Goal: Task Accomplishment & Management: Manage account settings

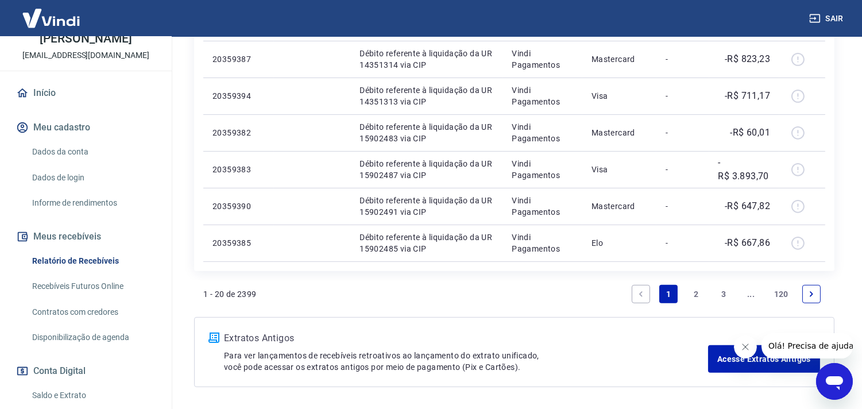
scroll to position [880, 0]
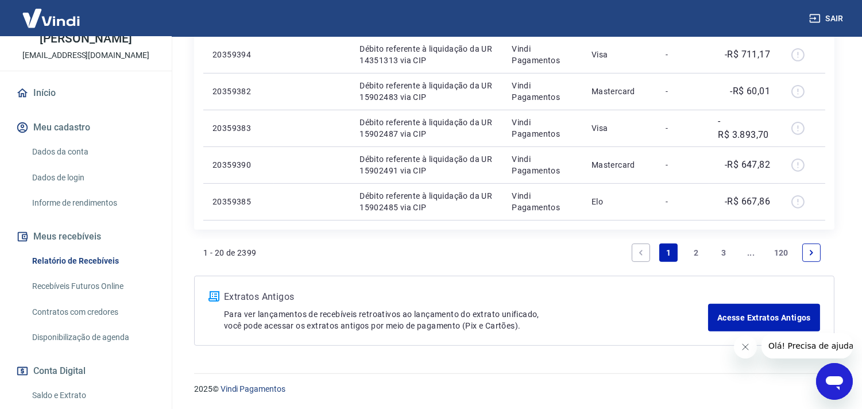
click at [699, 253] on link "2" at bounding box center [696, 253] width 18 height 18
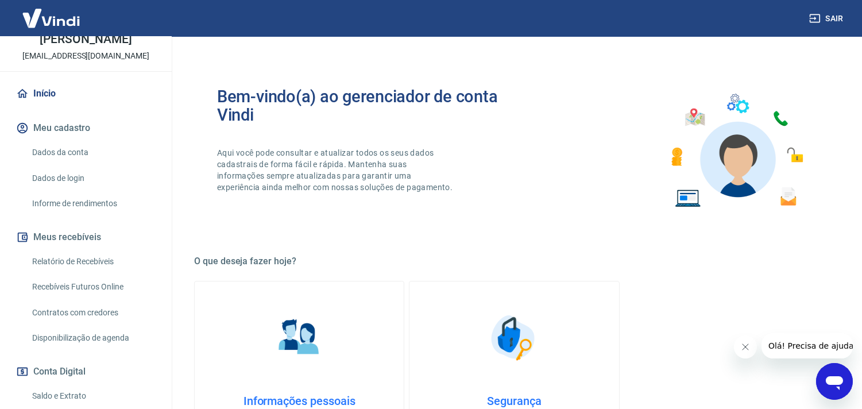
scroll to position [64, 0]
click at [48, 261] on link "Relatório de Recebíveis" at bounding box center [93, 261] width 130 height 24
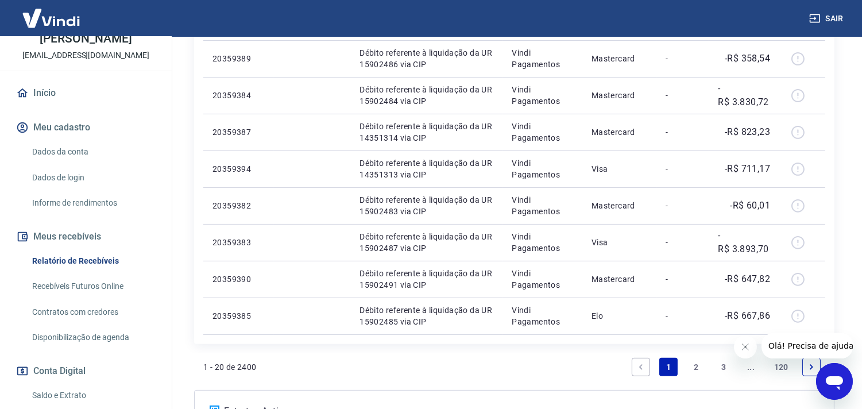
scroll to position [880, 0]
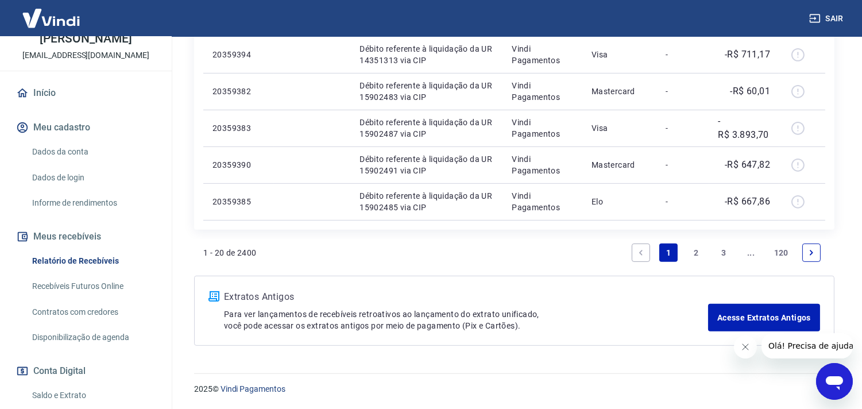
click at [699, 247] on link "2" at bounding box center [696, 253] width 18 height 18
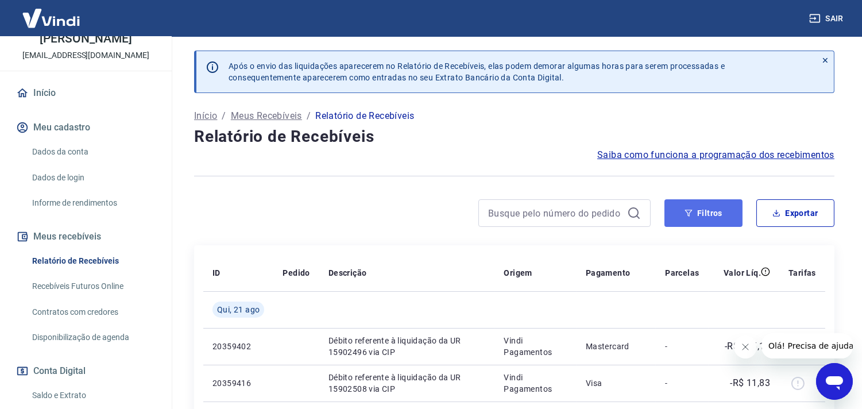
click at [694, 207] on button "Filtros" at bounding box center [704, 213] width 78 height 28
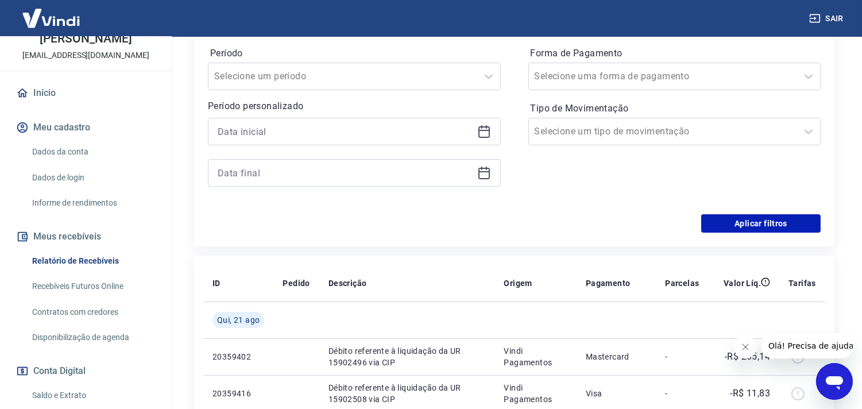
scroll to position [255, 0]
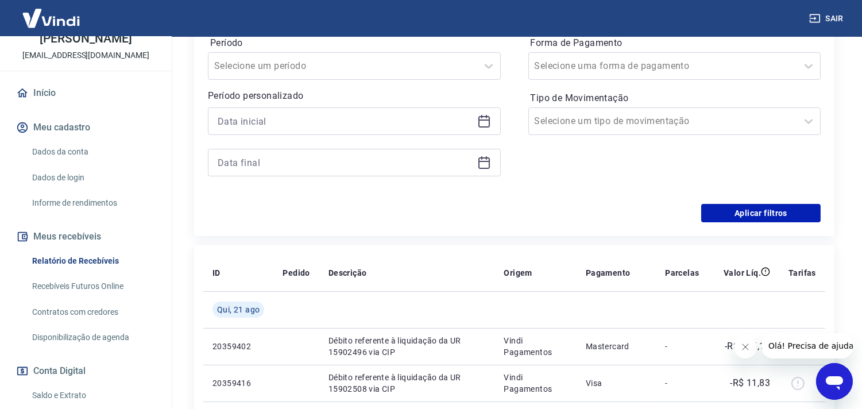
click at [488, 128] on icon at bounding box center [484, 121] width 14 height 14
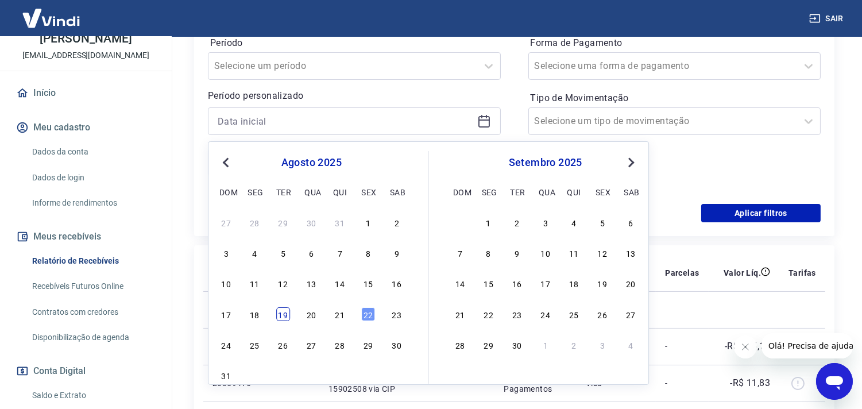
click at [286, 314] on div "19" at bounding box center [283, 314] width 14 height 14
type input "[DATE]"
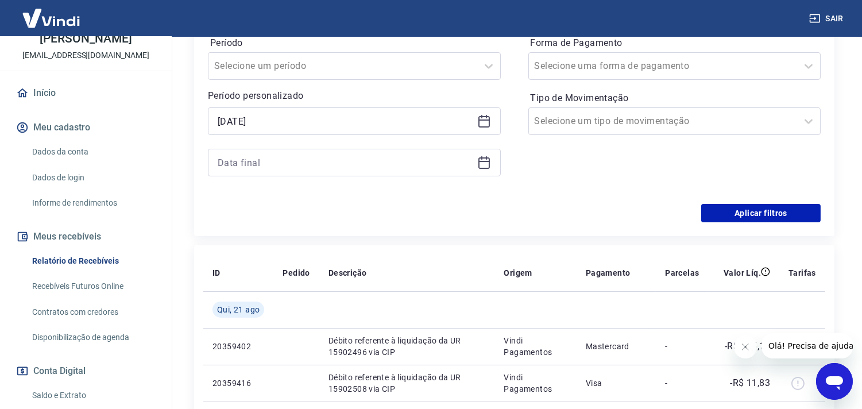
click at [484, 167] on icon at bounding box center [484, 163] width 14 height 14
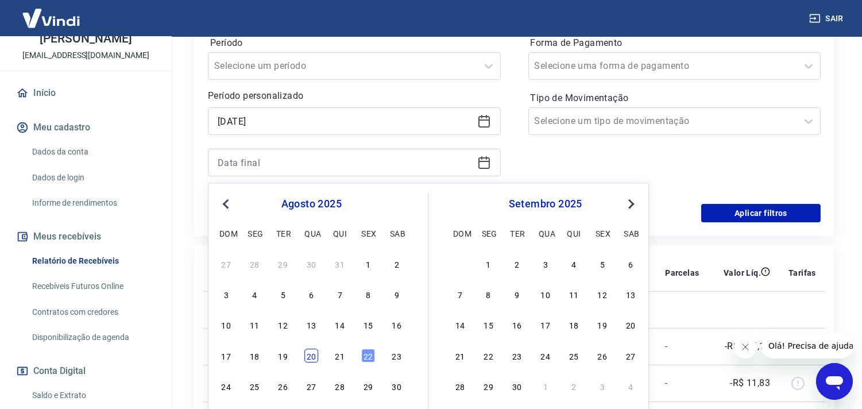
click at [311, 356] on div "20" at bounding box center [311, 356] width 14 height 14
type input "[DATE]"
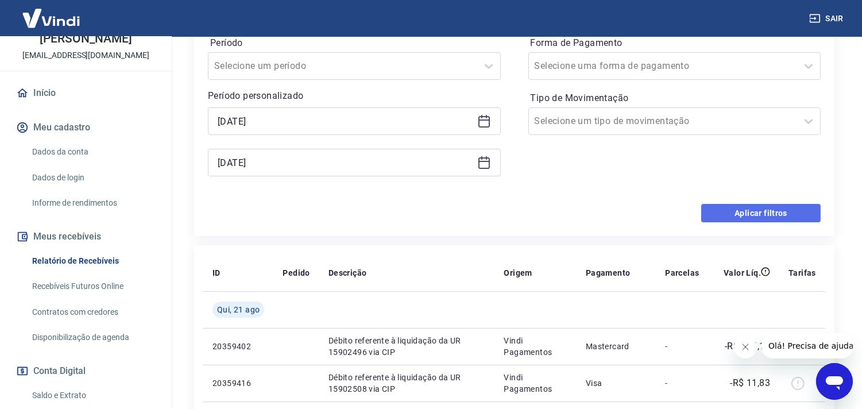
click at [770, 213] on button "Aplicar filtros" at bounding box center [760, 213] width 119 height 18
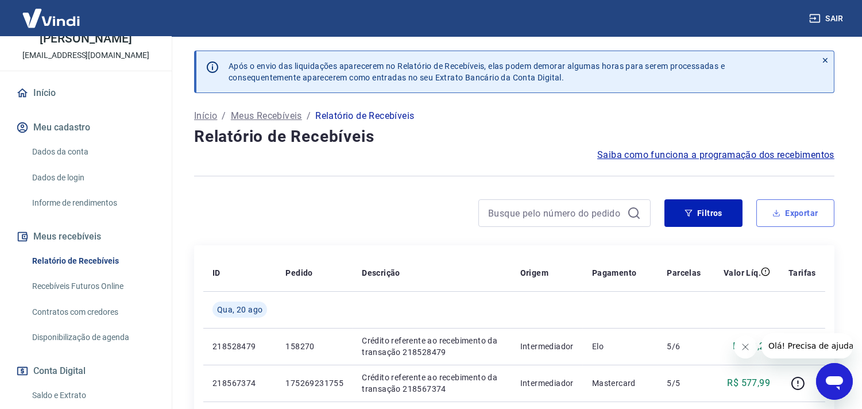
click at [803, 207] on button "Exportar" at bounding box center [796, 213] width 78 height 28
type input "[DATE]"
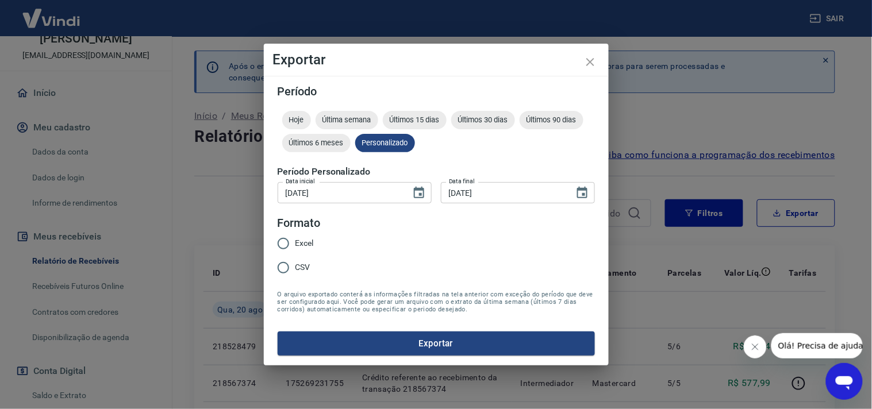
click at [283, 245] on input "Excel" at bounding box center [283, 244] width 24 height 24
radio input "true"
click at [433, 340] on button "Exportar" at bounding box center [435, 343] width 317 height 24
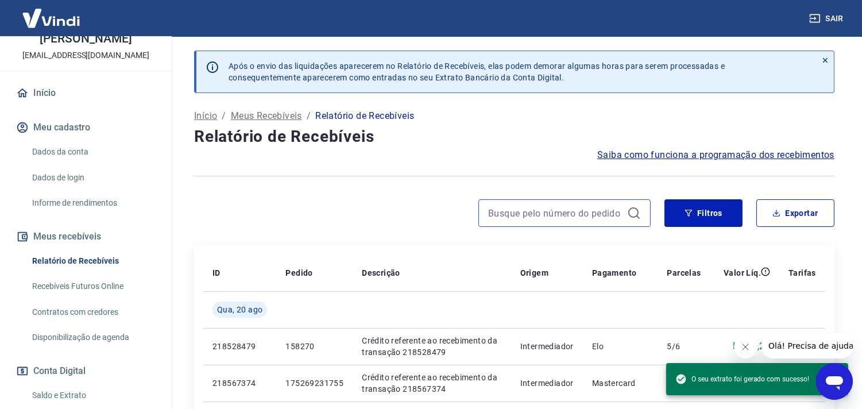
click at [521, 208] on input at bounding box center [555, 213] width 134 height 17
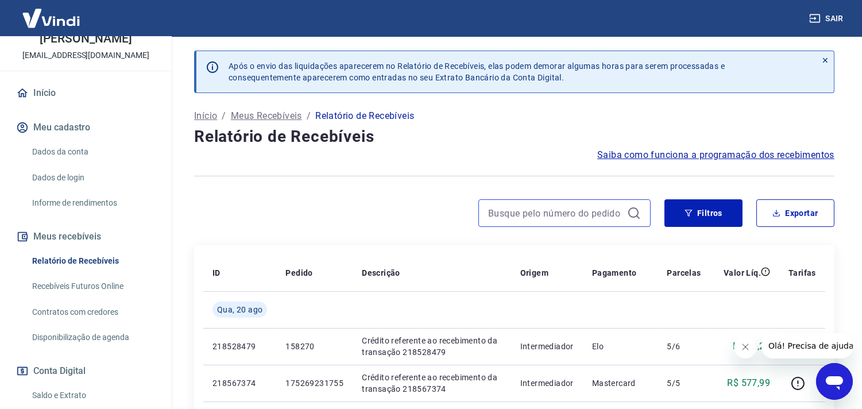
paste input "158356"
click at [514, 214] on input "158356" at bounding box center [555, 213] width 134 height 17
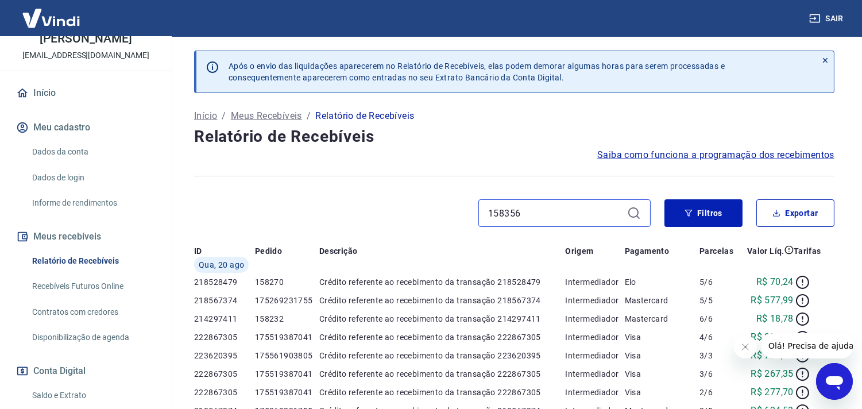
type input "158356"
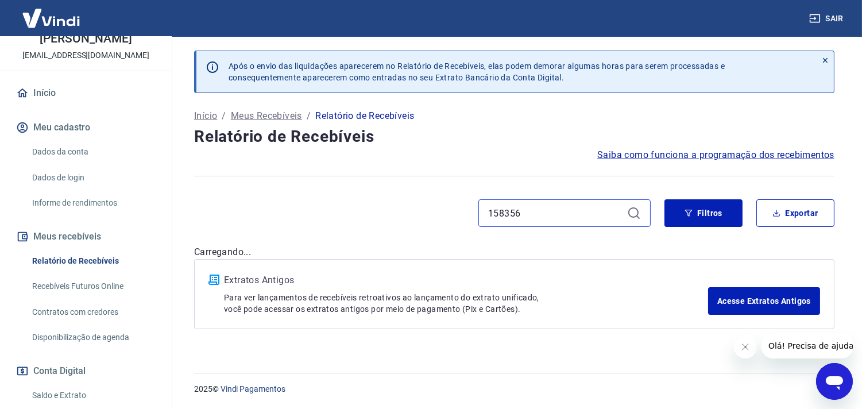
click at [630, 211] on div "158356" at bounding box center [565, 213] width 172 height 28
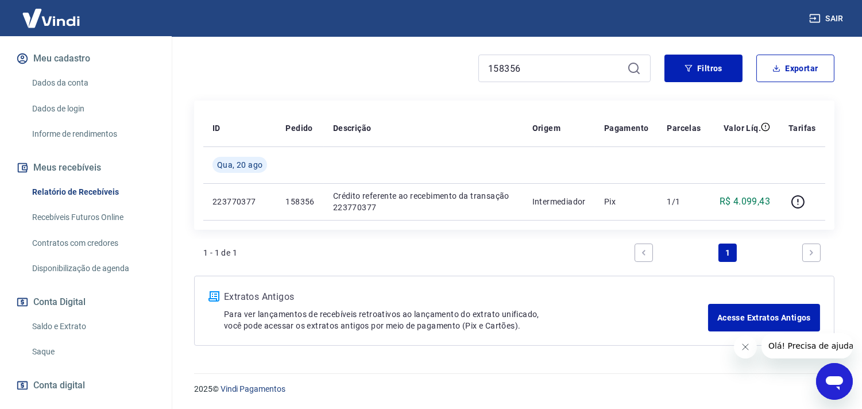
scroll to position [190, 0]
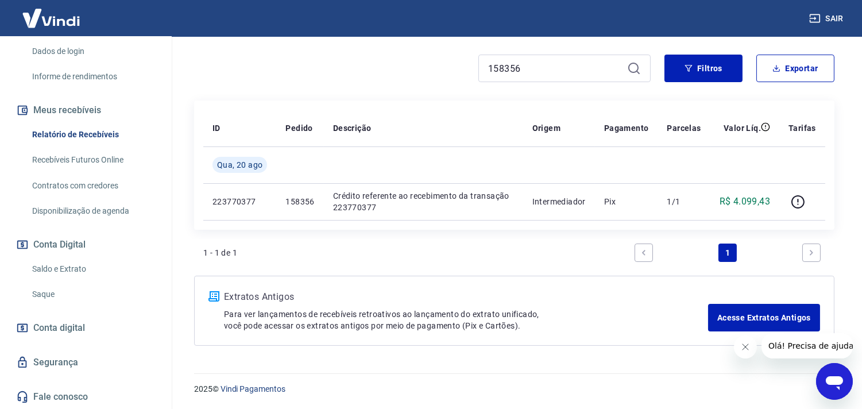
click at [55, 261] on link "Saldo e Extrato" at bounding box center [93, 269] width 130 height 24
